Goal: Task Accomplishment & Management: Manage account settings

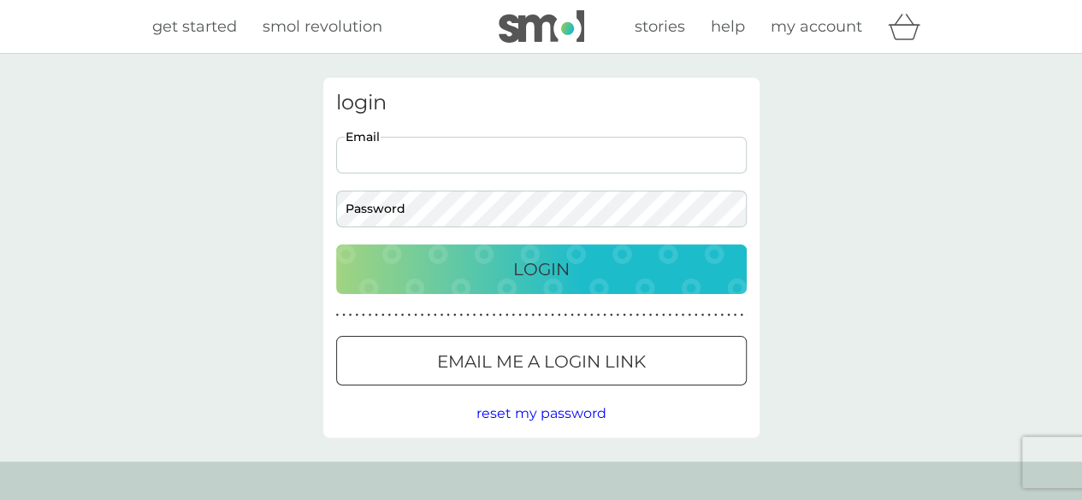
drag, startPoint x: 429, startPoint y: 145, endPoint x: 438, endPoint y: 158, distance: 16.1
click at [429, 145] on input "Email" at bounding box center [541, 155] width 410 height 37
type input "sara.venturini@mail.com"
click at [485, 203] on body "Preferences Decline Accept get started smol revolution stories help my account …" at bounding box center [541, 434] width 1082 height 868
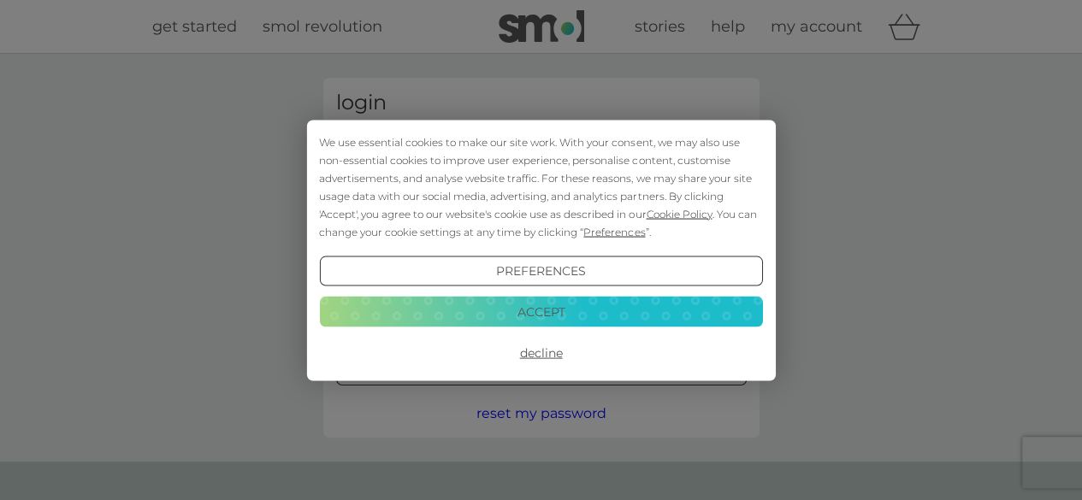
click at [534, 351] on button "Decline" at bounding box center [540, 353] width 443 height 31
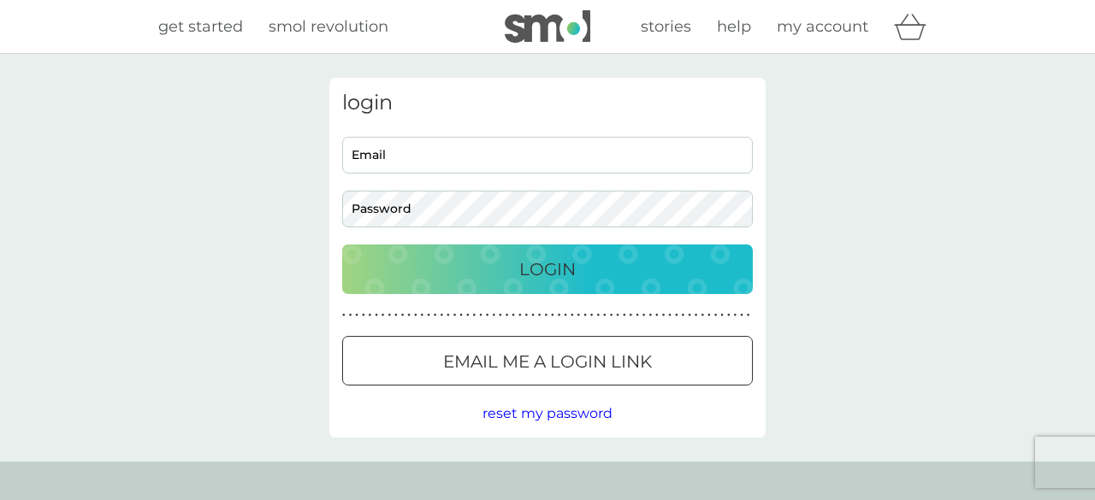
drag, startPoint x: 0, startPoint y: 0, endPoint x: 507, endPoint y: 158, distance: 531.2
click at [507, 158] on input "Email" at bounding box center [547, 155] width 410 height 37
type input "[PERSON_NAME][EMAIL_ADDRESS][DOMAIN_NAME]"
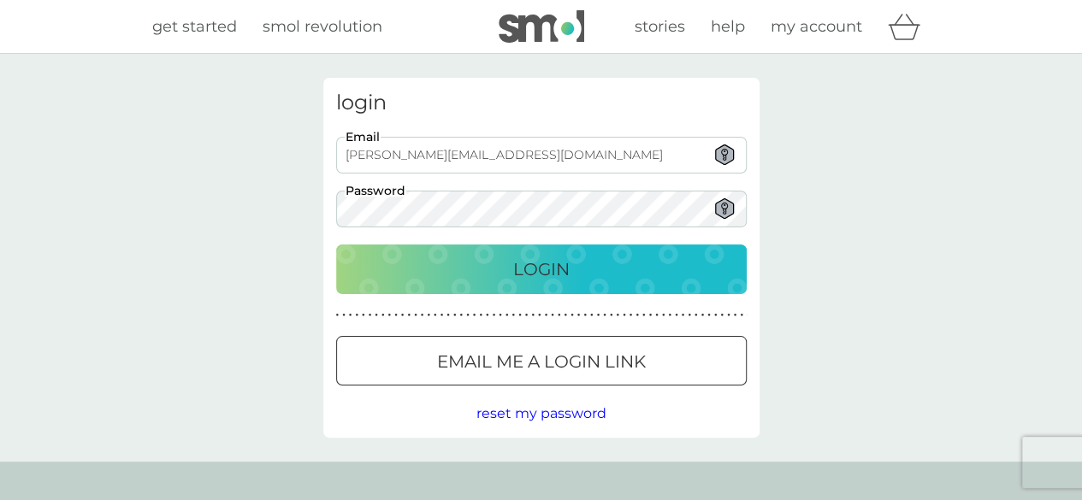
click at [336, 245] on button "Login" at bounding box center [541, 270] width 410 height 50
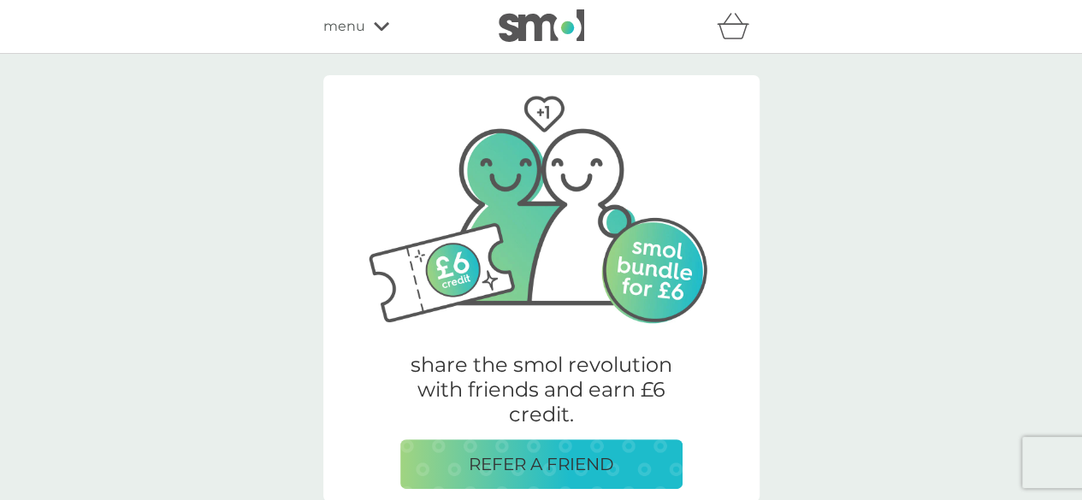
scroll to position [86, 0]
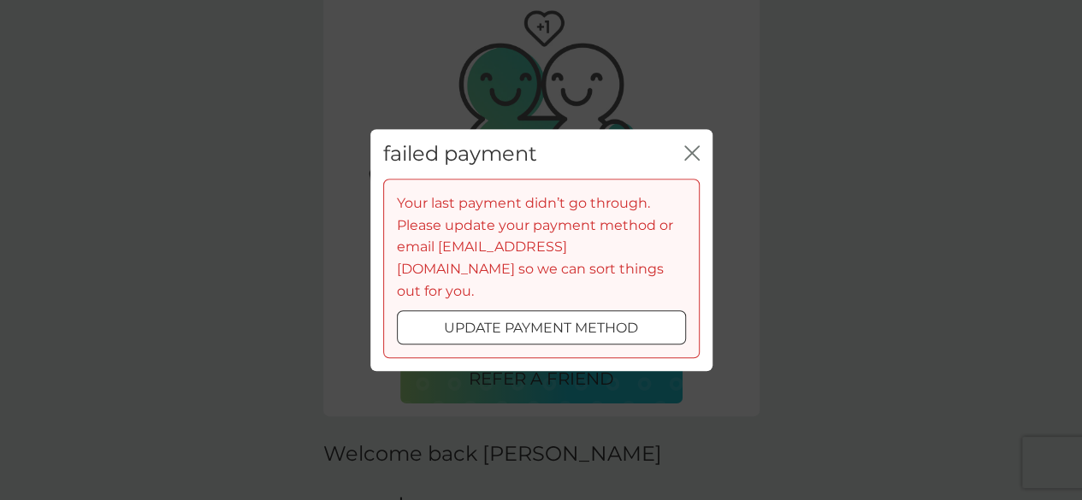
click at [686, 160] on icon "close" at bounding box center [688, 153] width 7 height 14
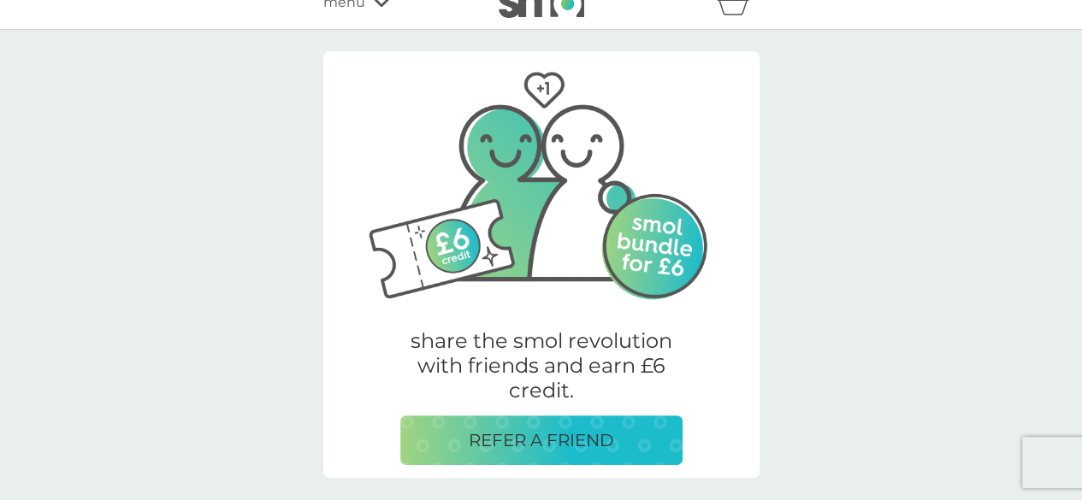
scroll to position [0, 0]
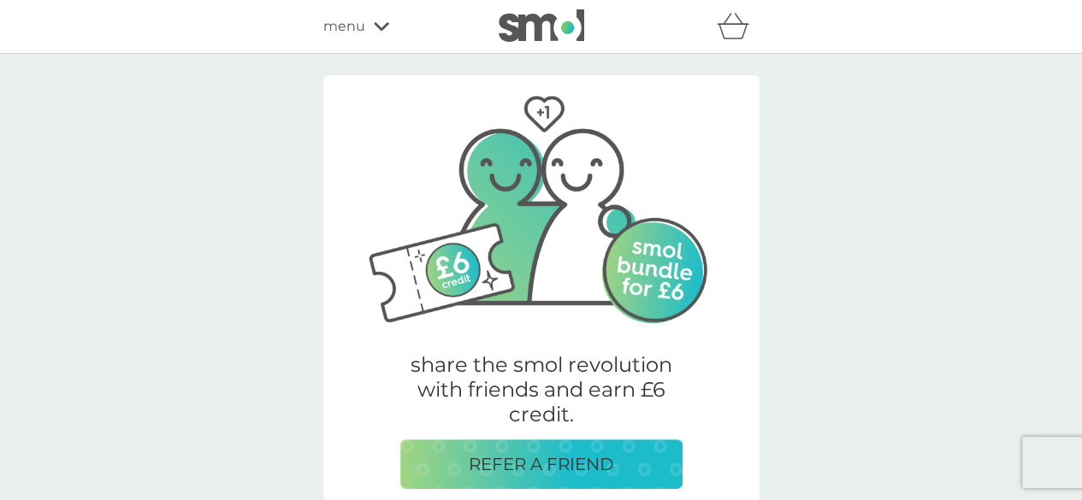
click at [380, 21] on div "menu" at bounding box center [395, 26] width 145 height 22
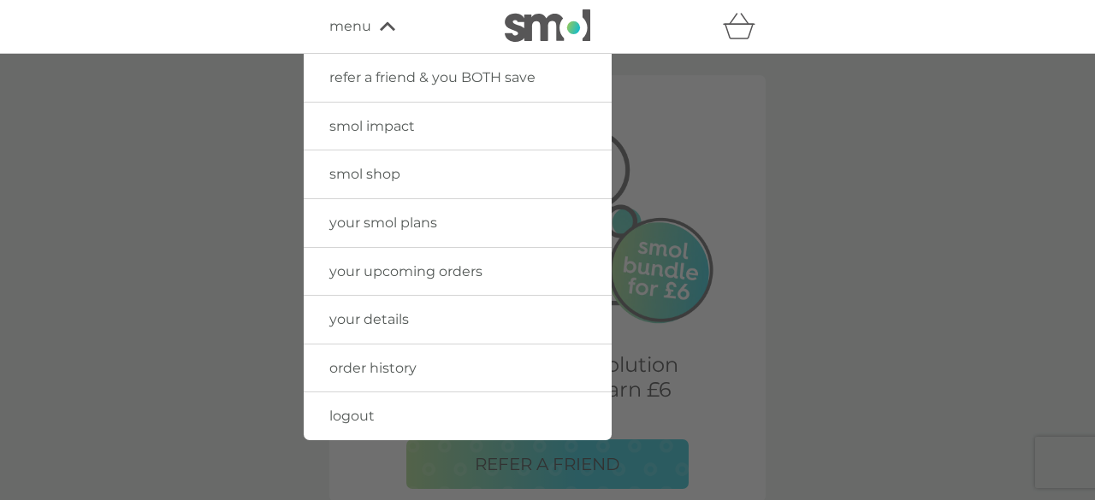
click at [395, 221] on span "your smol plans" at bounding box center [383, 223] width 108 height 16
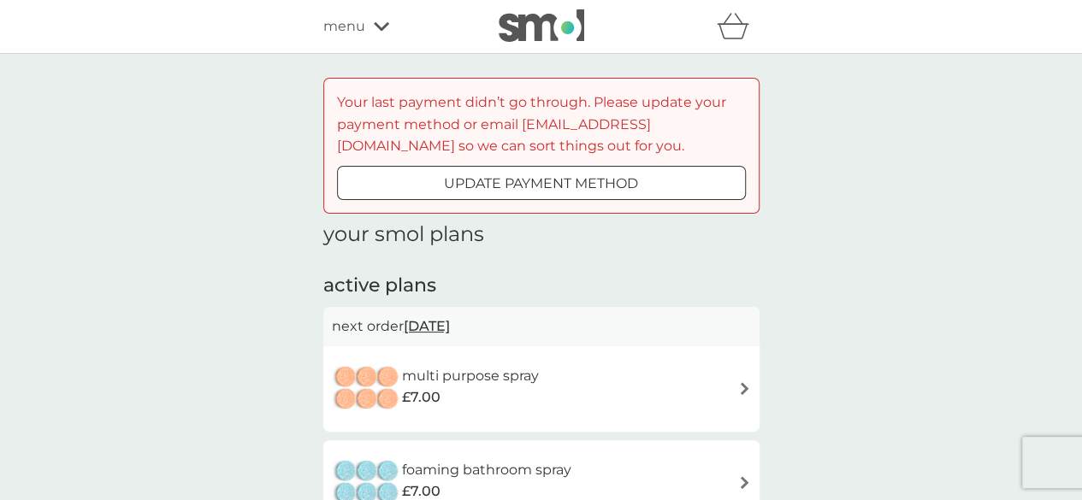
click at [573, 185] on p "update payment method" at bounding box center [541, 184] width 194 height 22
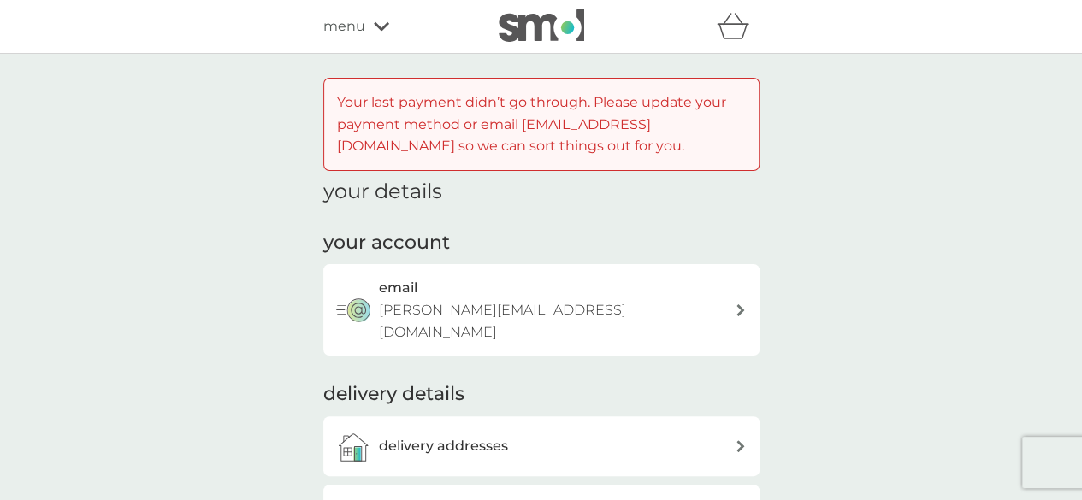
scroll to position [257, 0]
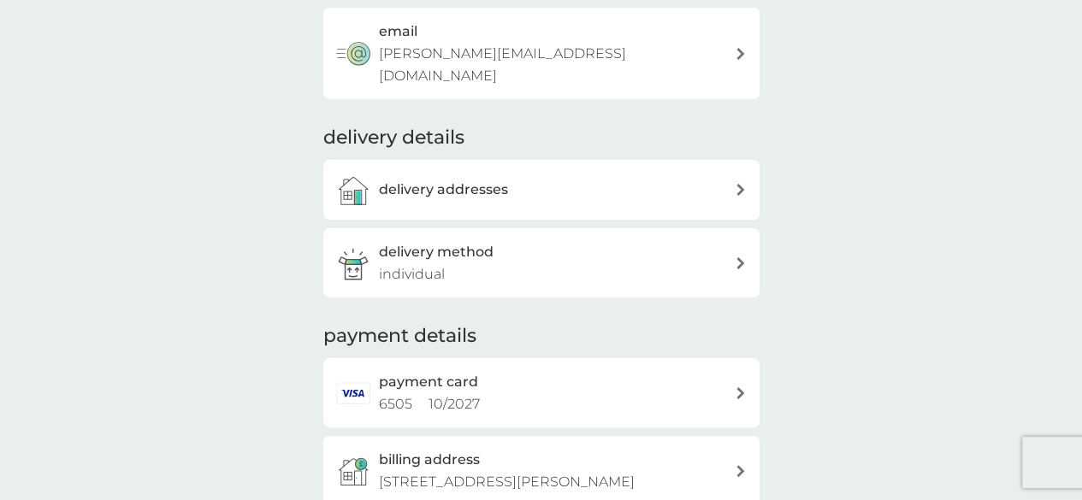
drag, startPoint x: 737, startPoint y: 368, endPoint x: 711, endPoint y: 367, distance: 26.5
click at [737, 387] on icon at bounding box center [740, 393] width 9 height 12
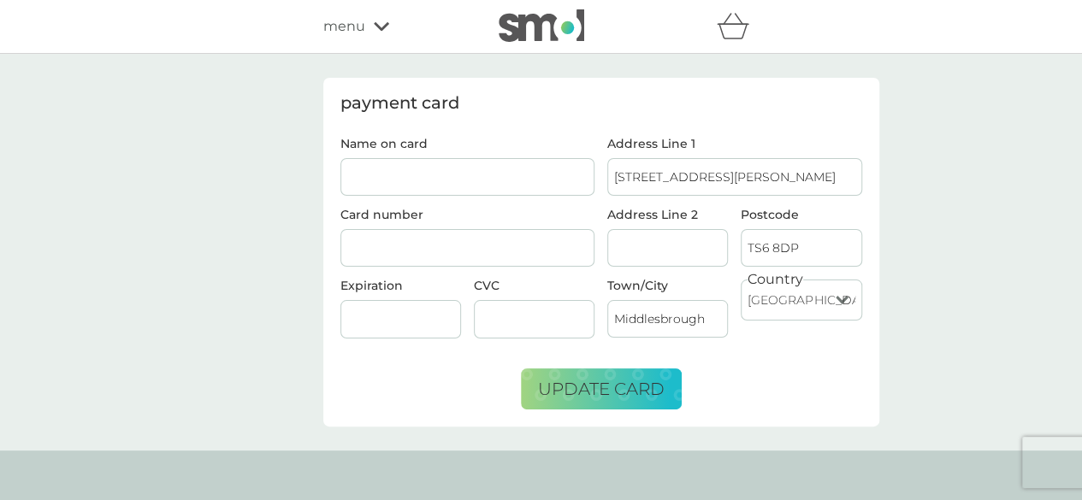
click at [354, 164] on input "Name on card" at bounding box center [467, 177] width 255 height 38
type input "[PERSON_NAME]"
click at [344, 322] on div at bounding box center [400, 319] width 121 height 38
click at [612, 392] on span "update card" at bounding box center [601, 389] width 127 height 21
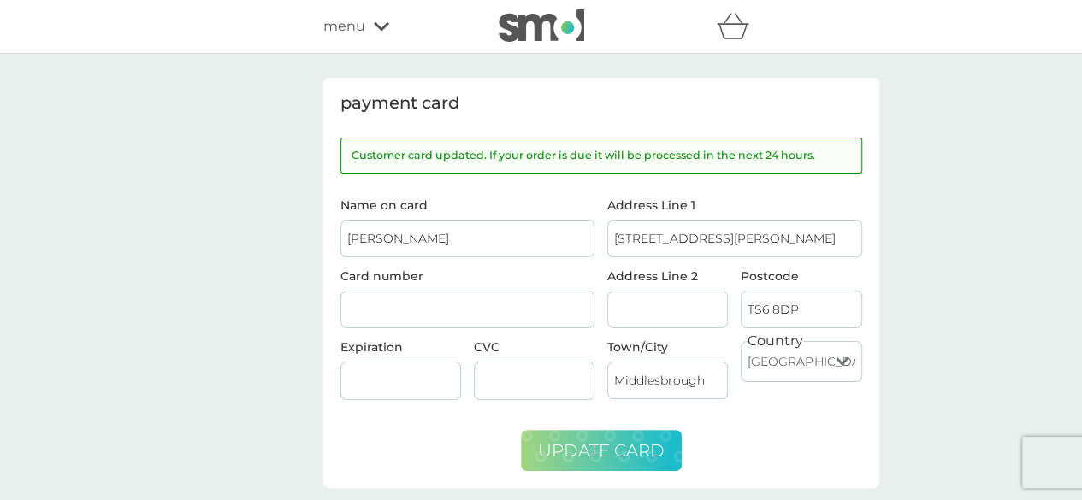
click at [380, 27] on icon at bounding box center [381, 26] width 15 height 10
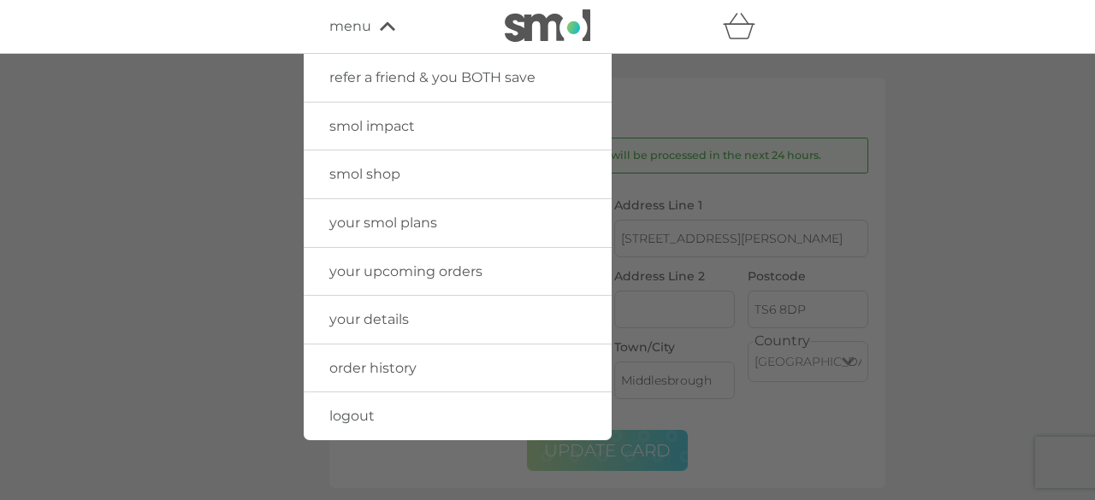
click at [419, 230] on span "your smol plans" at bounding box center [383, 223] width 108 height 16
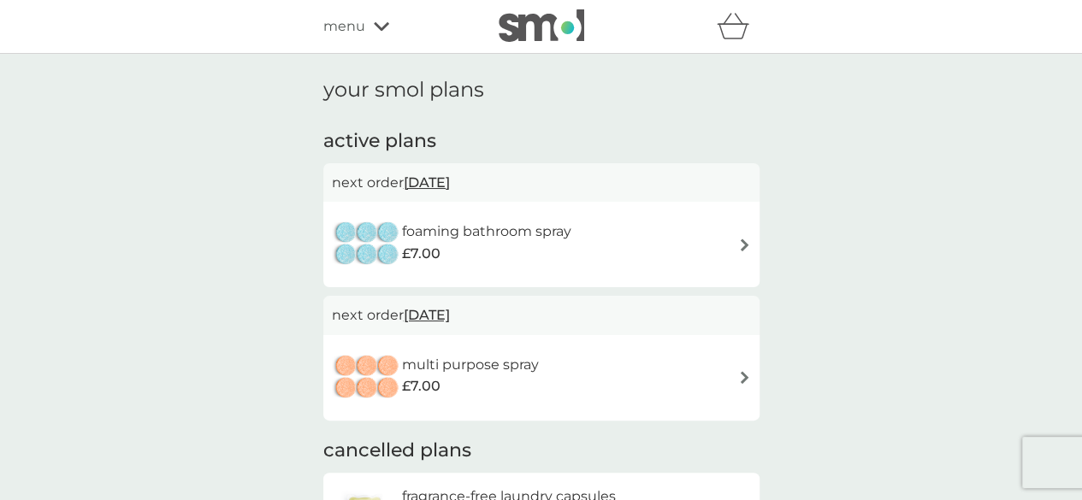
click at [748, 245] on img at bounding box center [744, 245] width 13 height 13
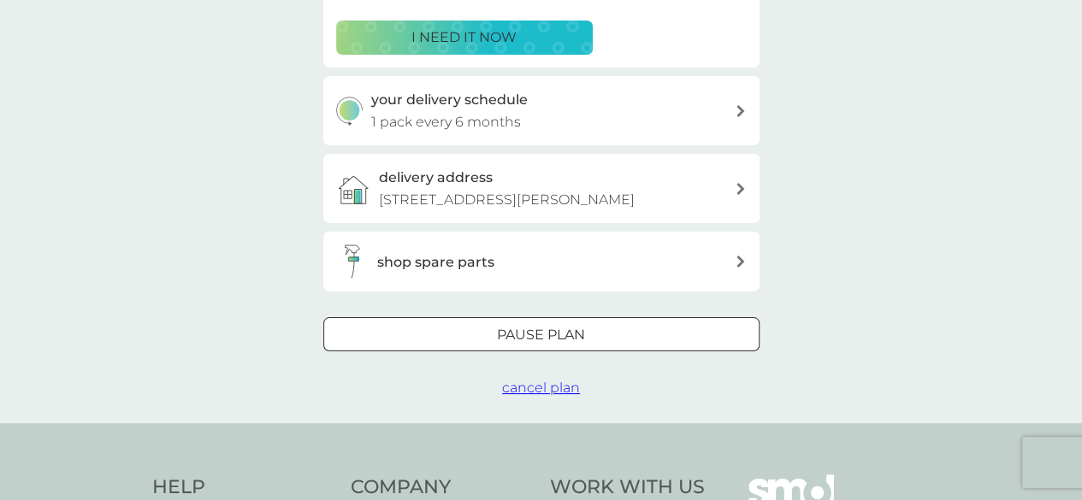
scroll to position [86, 0]
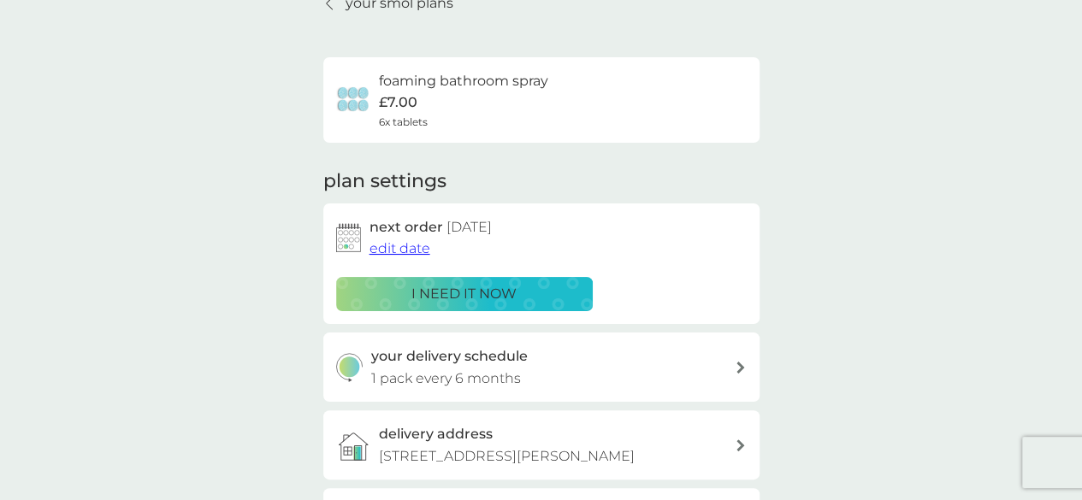
click at [330, 9] on icon at bounding box center [329, 4] width 7 height 14
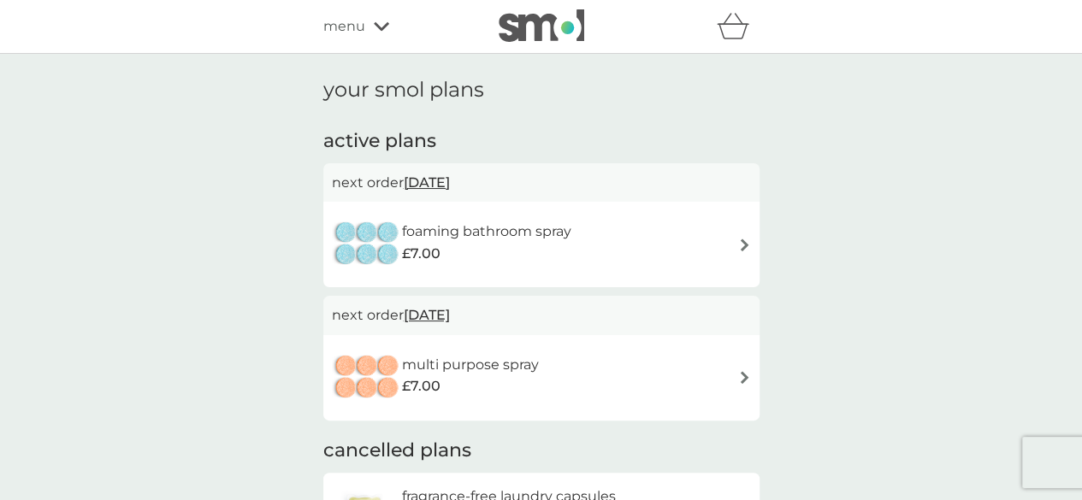
click at [743, 379] on img at bounding box center [744, 377] width 13 height 13
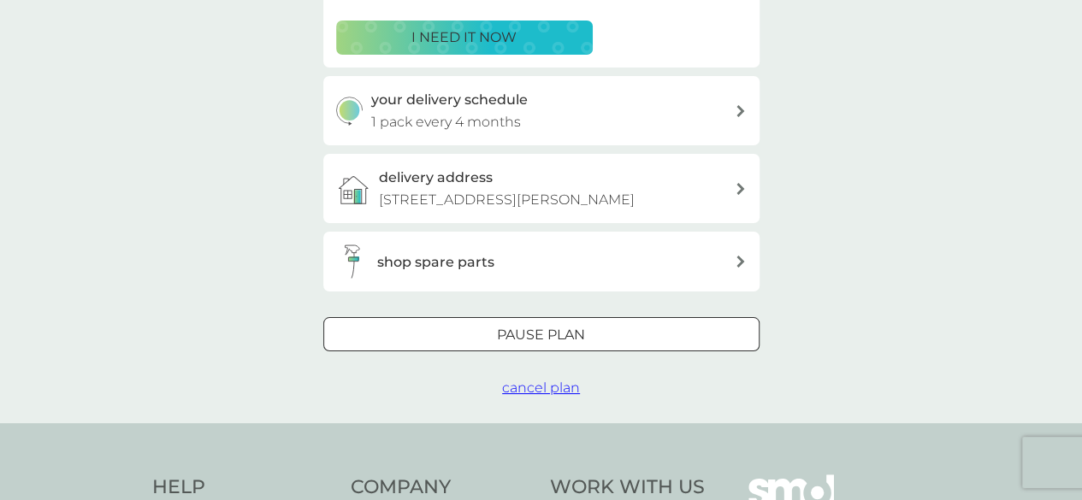
scroll to position [171, 0]
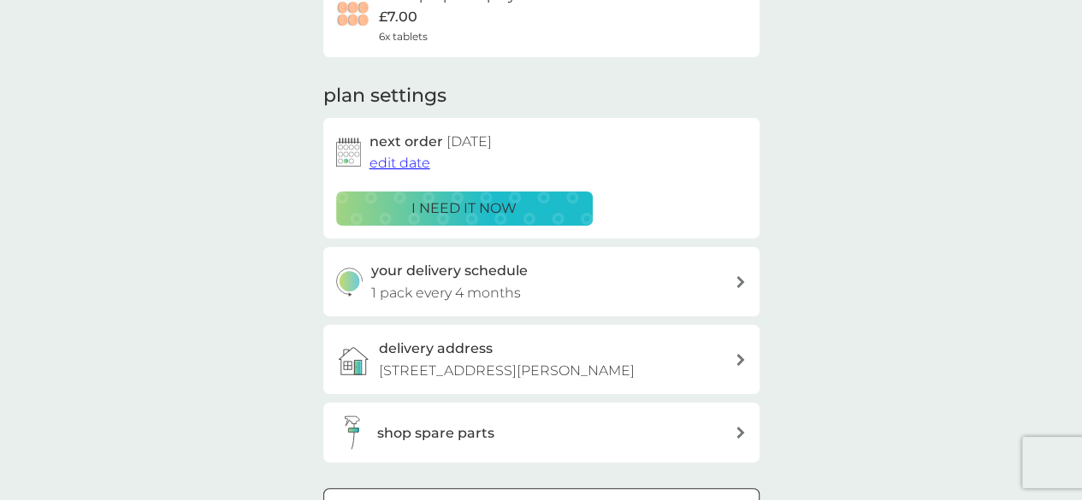
click at [732, 279] on div "your delivery schedule 1 pack every 4 months" at bounding box center [552, 282] width 363 height 44
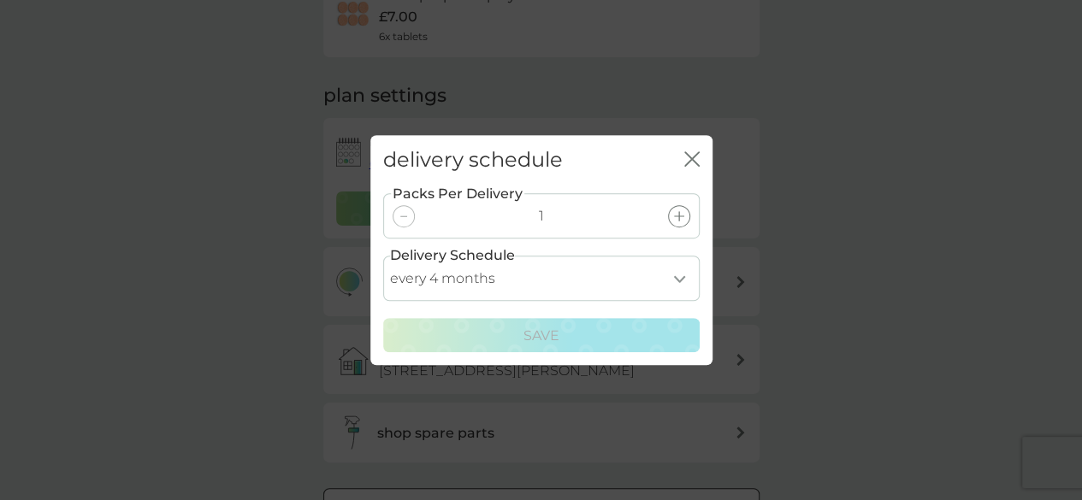
click at [685, 280] on select "every 1 month every 2 months every 3 months every 4 months every 5 months every…" at bounding box center [541, 278] width 316 height 45
select select "6"
click at [383, 256] on select "every 1 month every 2 months every 3 months every 4 months every 5 months every…" at bounding box center [541, 278] width 316 height 45
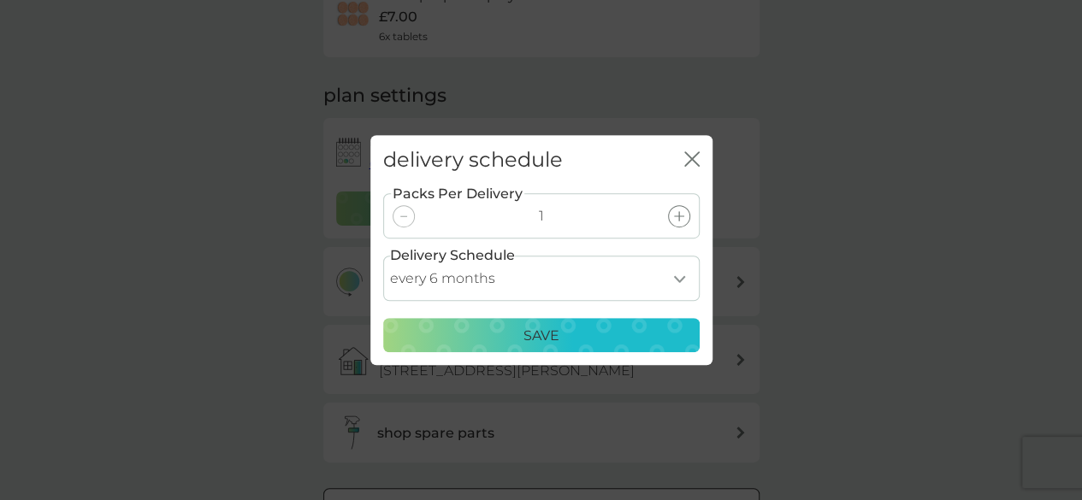
click at [612, 333] on div "Save" at bounding box center [541, 336] width 294 height 22
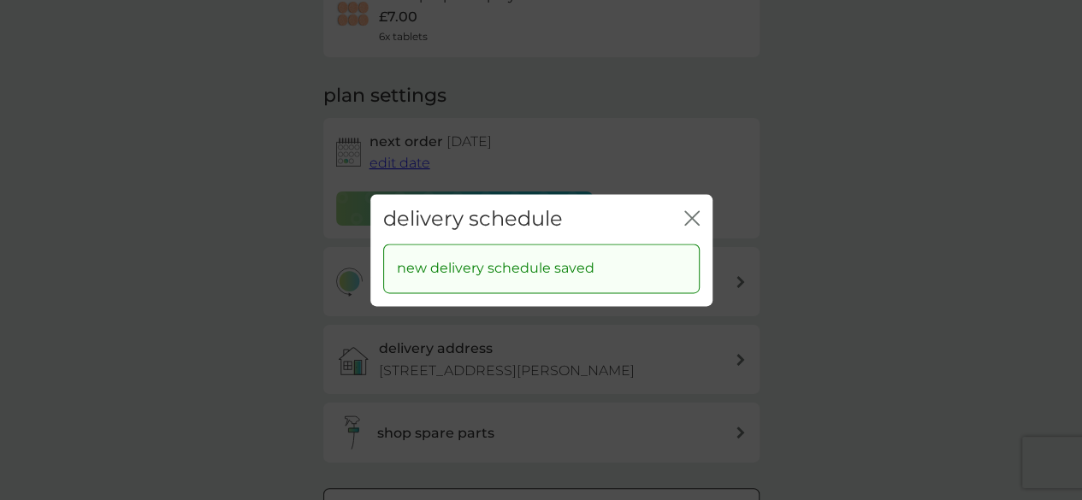
click at [686, 220] on icon "close" at bounding box center [691, 217] width 15 height 15
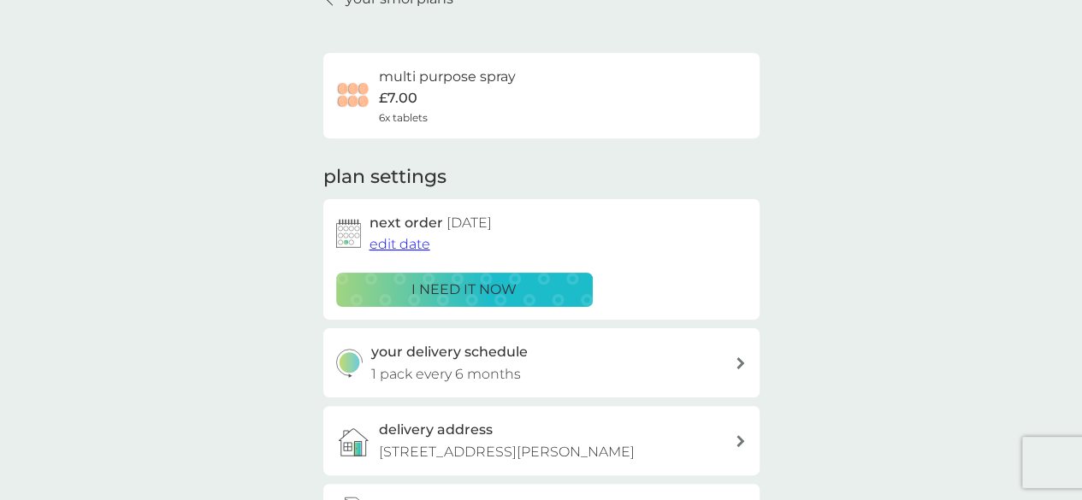
scroll to position [0, 0]
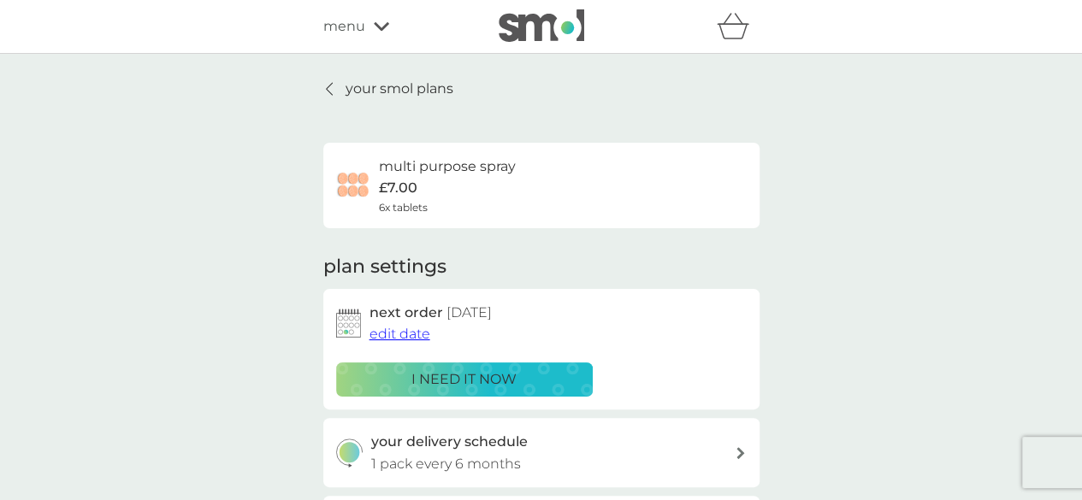
click at [333, 97] on link "your smol plans" at bounding box center [388, 89] width 130 height 22
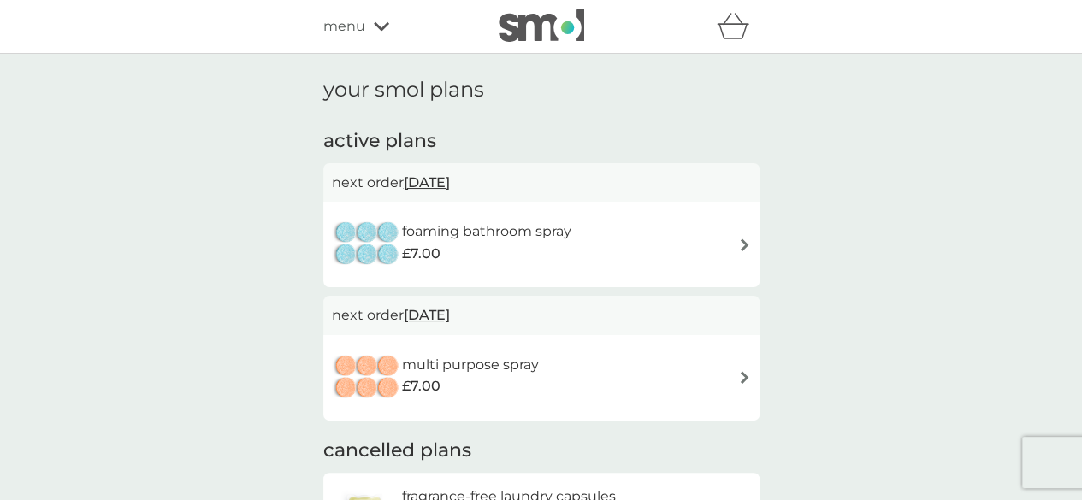
click at [433, 309] on span "30 Sep 2025" at bounding box center [427, 314] width 46 height 33
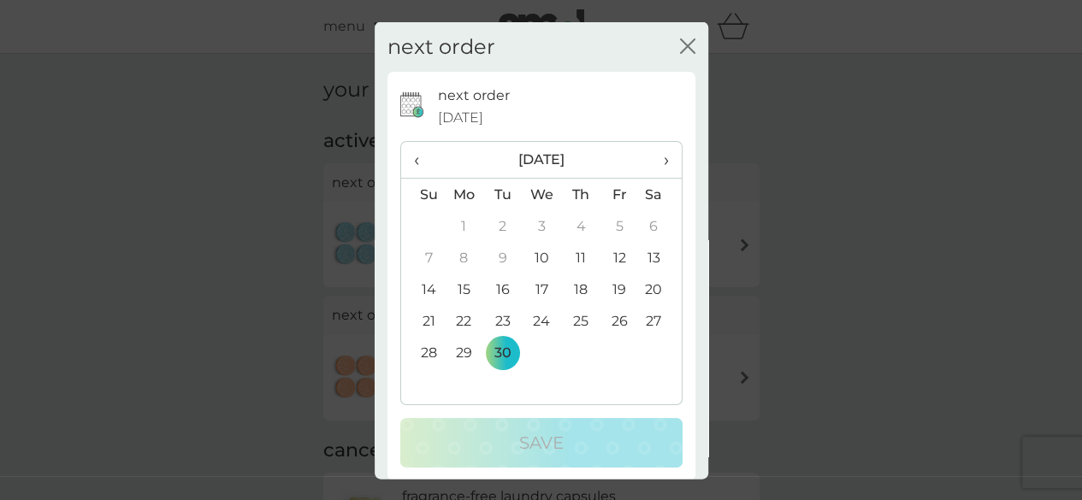
click at [536, 251] on td "10" at bounding box center [541, 258] width 39 height 32
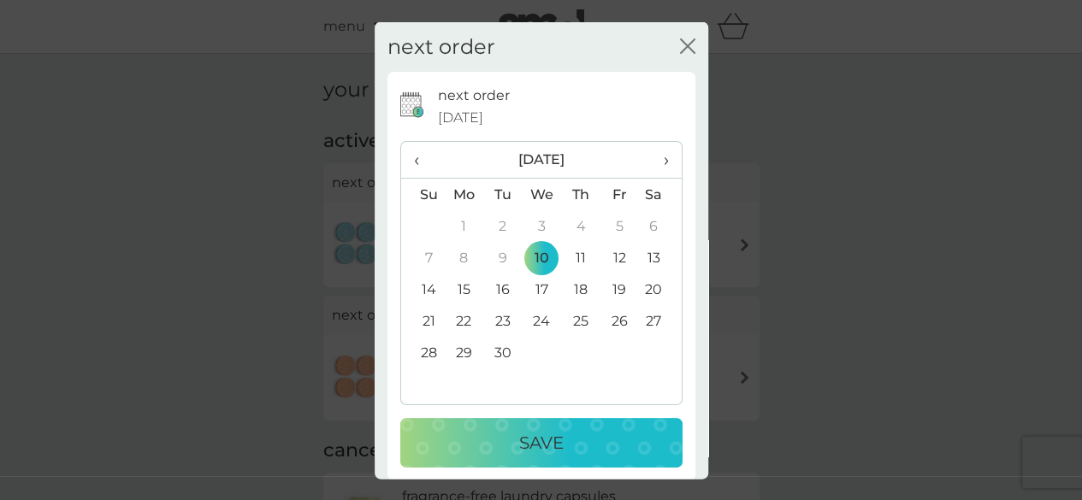
click at [570, 450] on div "Save" at bounding box center [541, 442] width 248 height 27
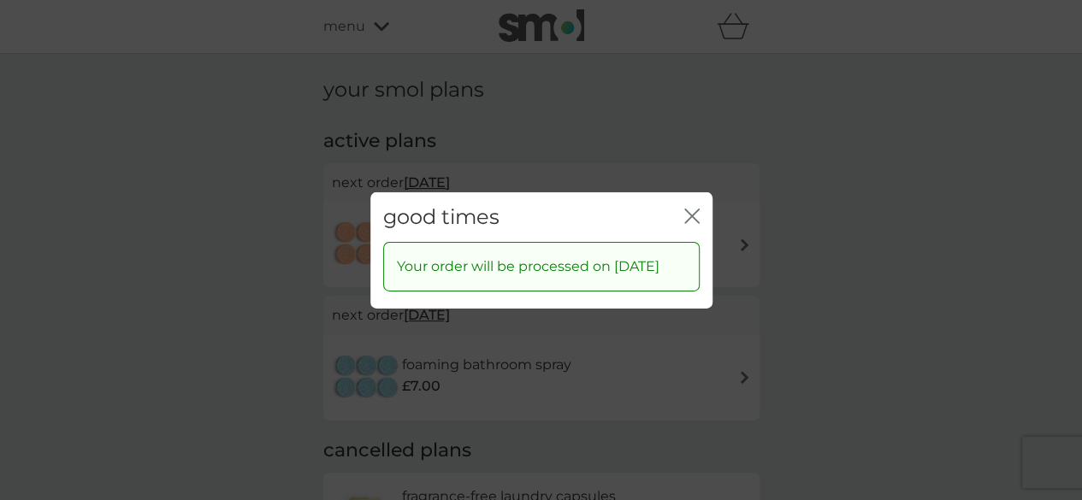
click at [689, 220] on div "good times close" at bounding box center [541, 217] width 342 height 50
click at [685, 208] on icon "close" at bounding box center [691, 215] width 15 height 15
